Goal: Task Accomplishment & Management: Use online tool/utility

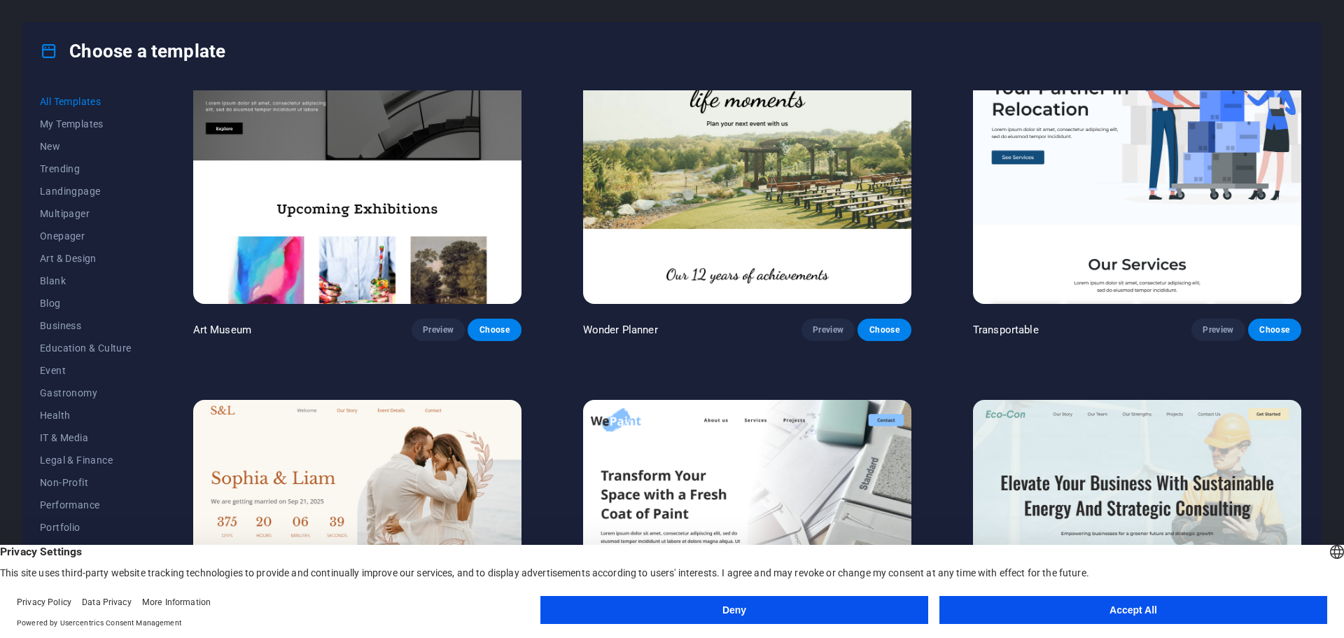
scroll to position [560, 0]
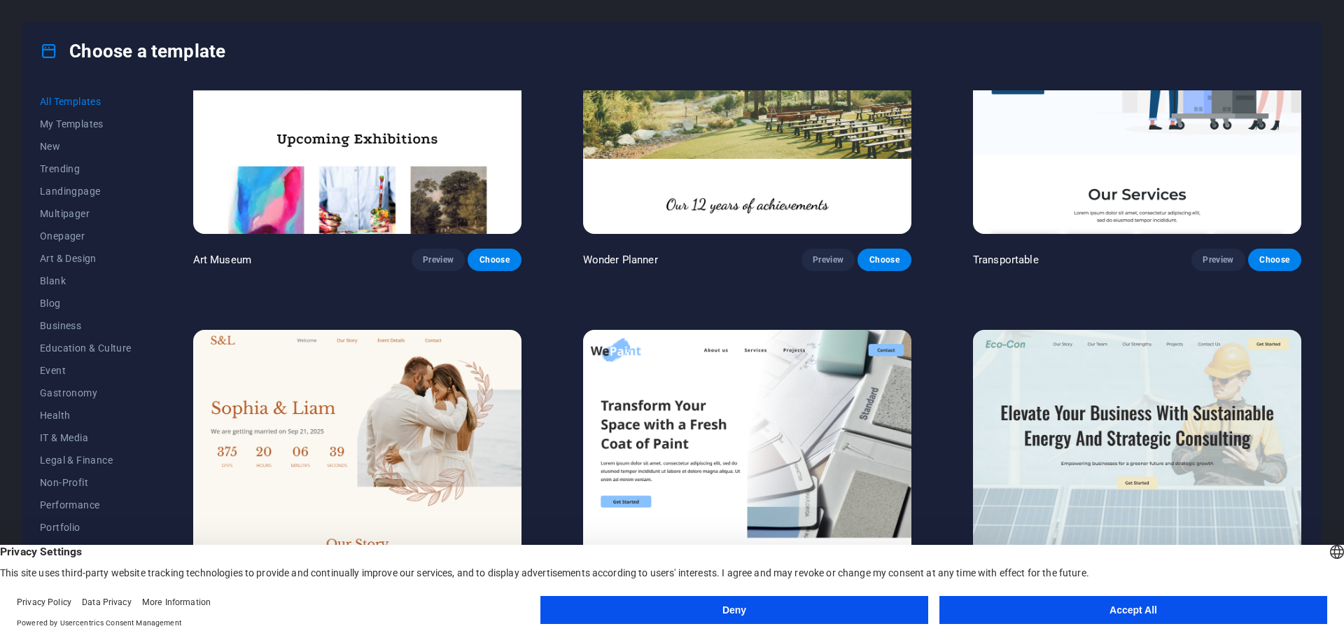
click at [839, 606] on button "Deny" at bounding box center [734, 610] width 388 height 28
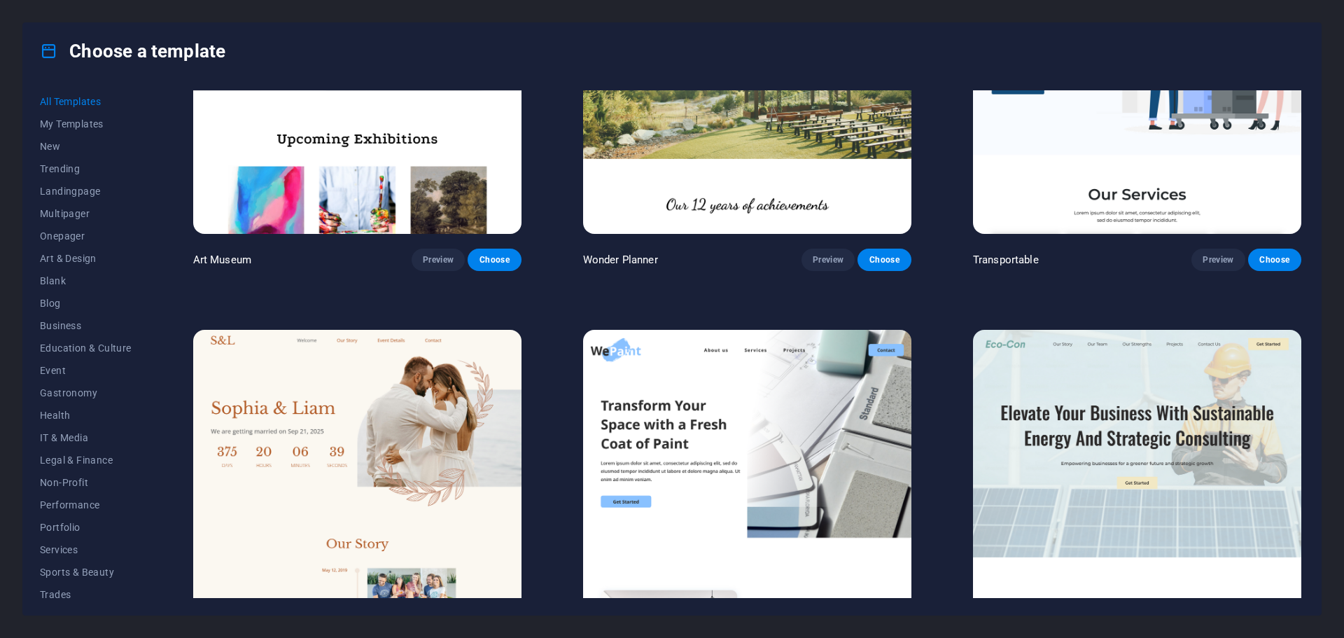
drag, startPoint x: 1301, startPoint y: 108, endPoint x: 1301, endPoint y: 139, distance: 31.5
click at [1301, 139] on div "Transportable Preview Choose" at bounding box center [1137, 100] width 334 height 342
drag, startPoint x: 1306, startPoint y: 117, endPoint x: 1316, endPoint y: 189, distance: 72.8
click at [1316, 189] on div "All Templates My Templates New Trending Landingpage Multipager Onepager Art & D…" at bounding box center [672, 347] width 1298 height 536
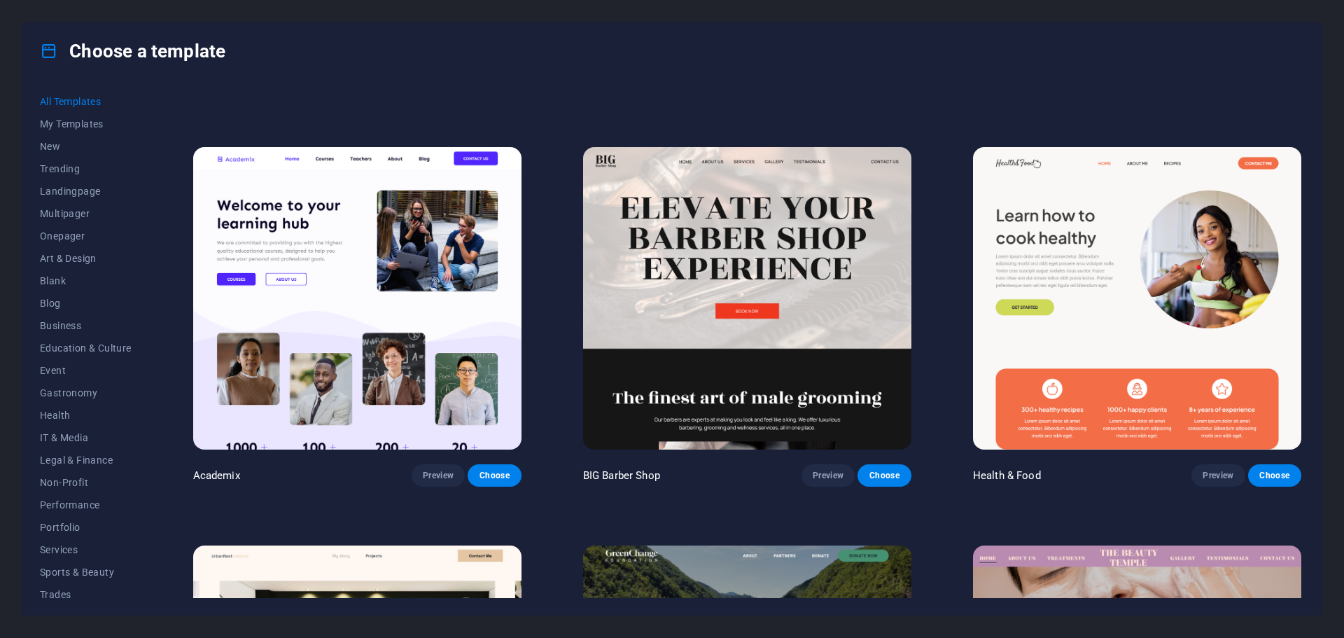
scroll to position [1400, 0]
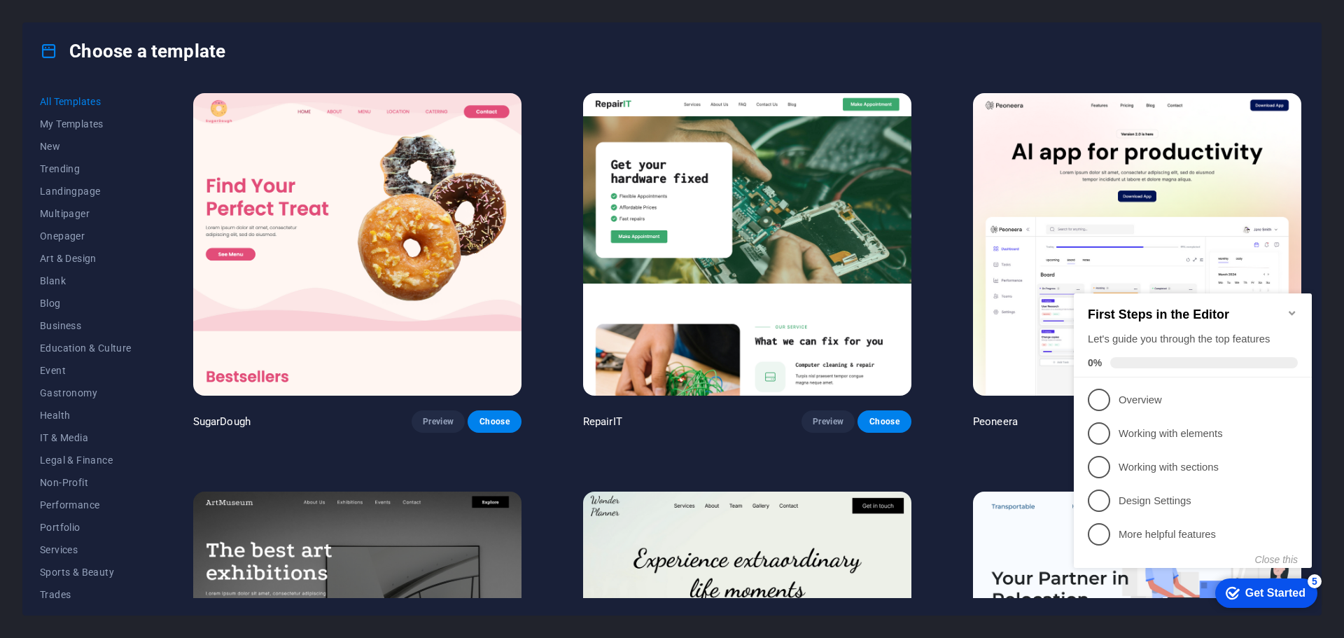
click at [1093, 399] on span "1" at bounding box center [1099, 400] width 22 height 22
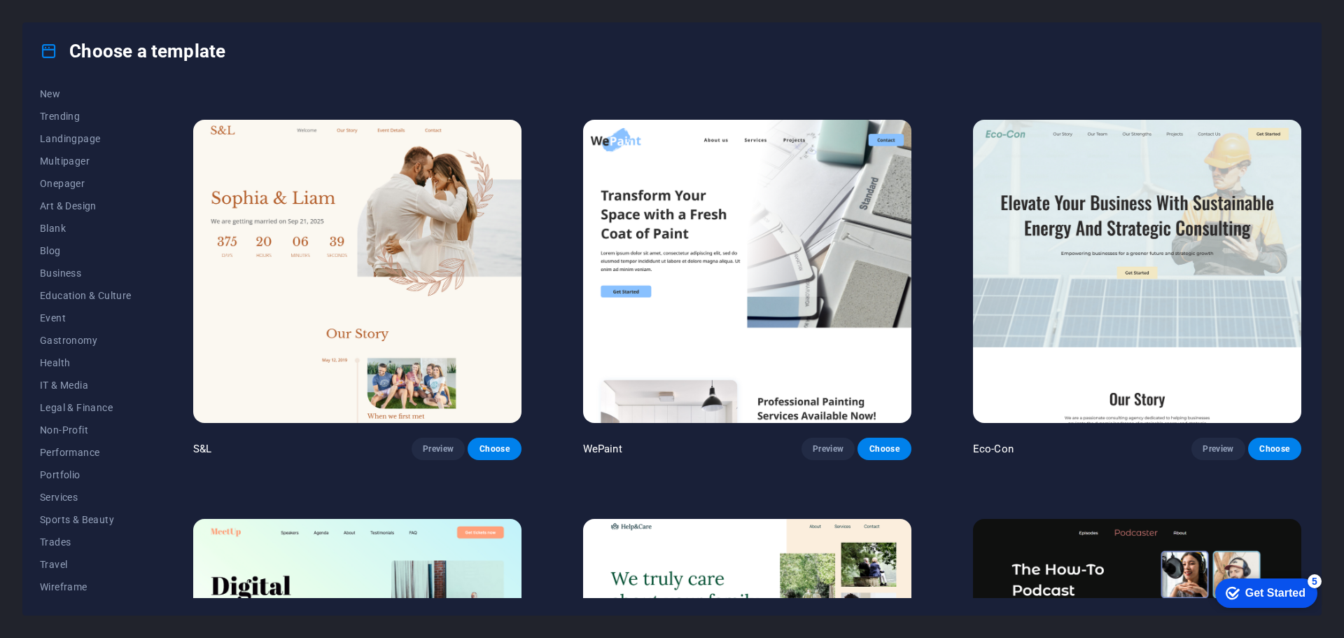
scroll to position [1050, 0]
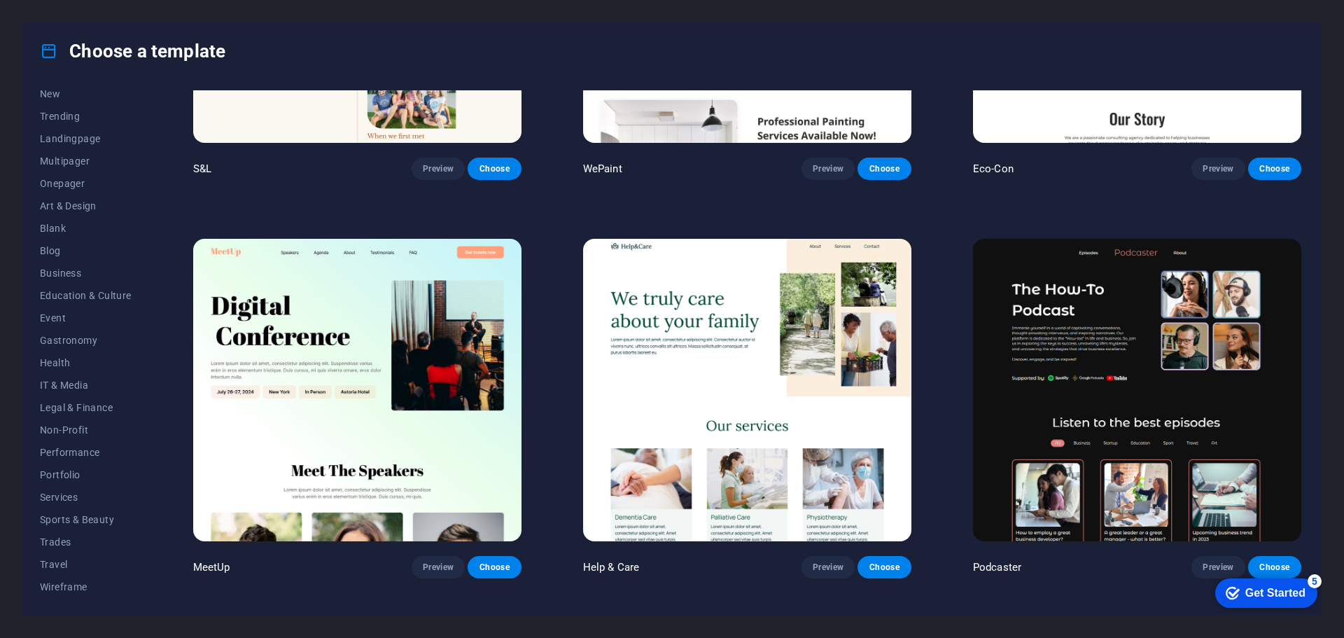
click at [1262, 595] on div "Get Started" at bounding box center [1275, 593] width 60 height 13
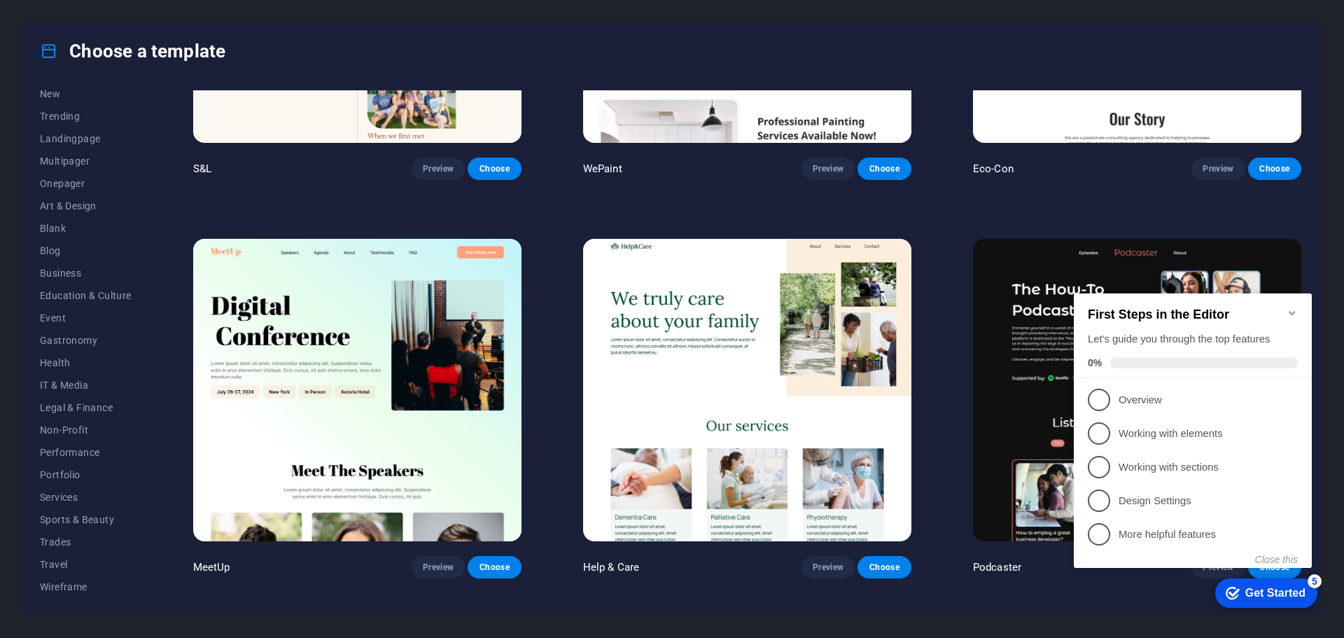
click at [1331, 200] on div "Choose a template All Templates My Templates New Trending Landingpage Multipage…" at bounding box center [672, 319] width 1344 height 638
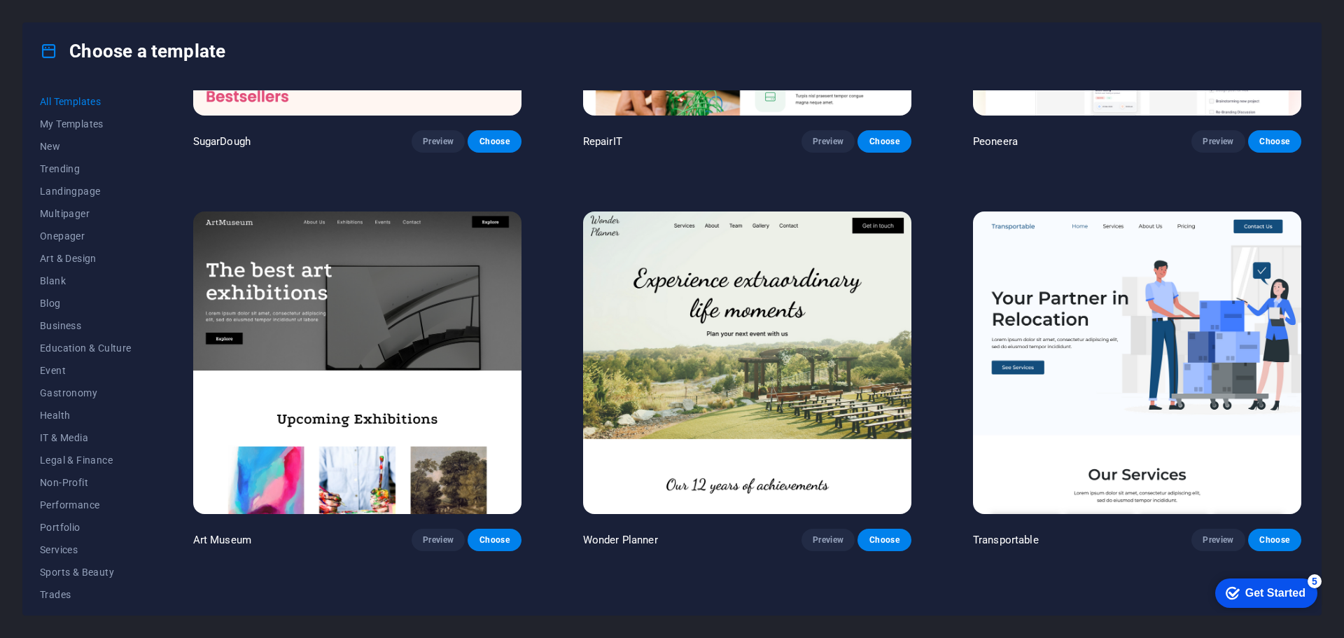
scroll to position [420, 0]
